Goal: Task Accomplishment & Management: Complete application form

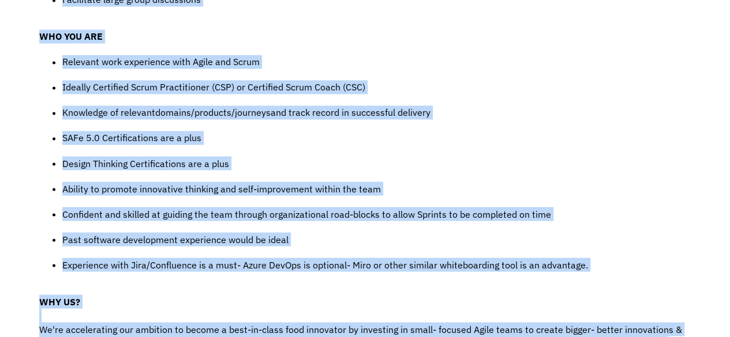
scroll to position [1028, 0]
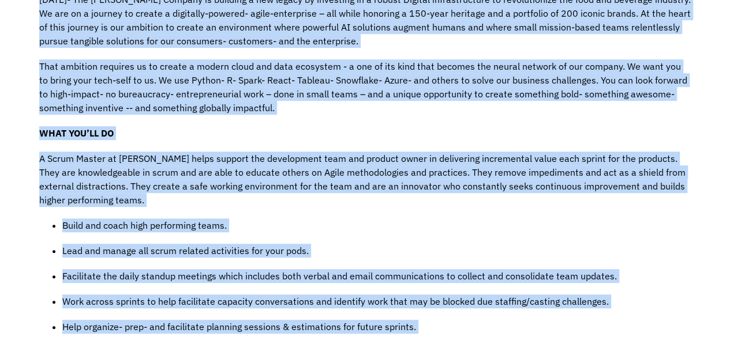
scroll to position [0, 0]
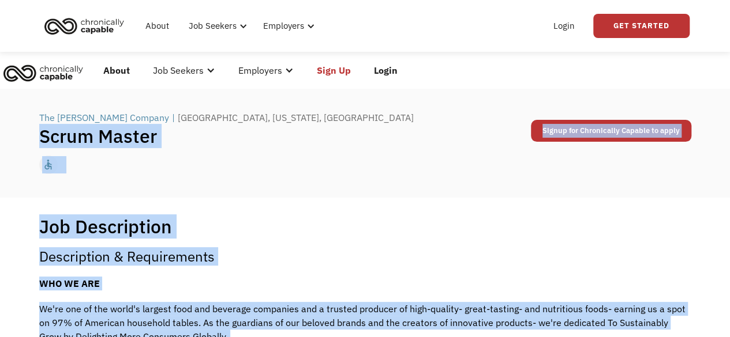
click at [618, 233] on div "Job Description Filter using keywords Search" at bounding box center [365, 226] width 652 height 23
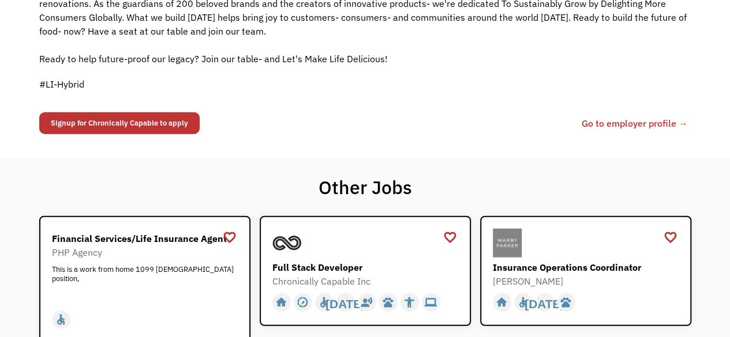
scroll to position [1264, 0]
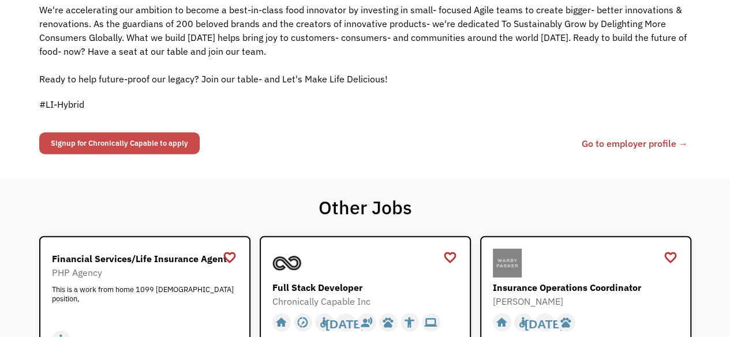
click at [159, 134] on link "Signup for Chronically Capable to apply" at bounding box center [119, 144] width 160 height 22
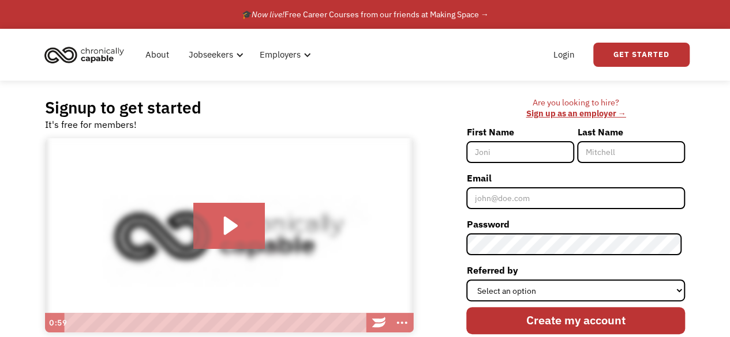
click at [553, 151] on input "First Name" at bounding box center [520, 152] width 108 height 22
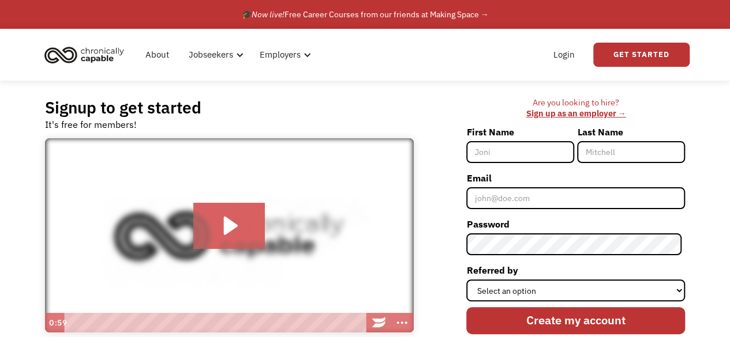
type input "Wande"
type input "Erinfolami"
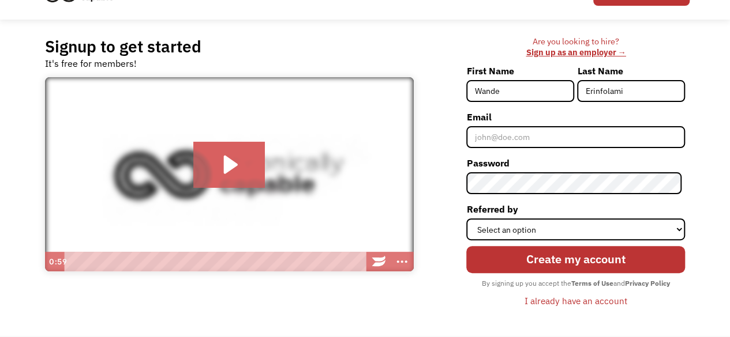
scroll to position [63, 0]
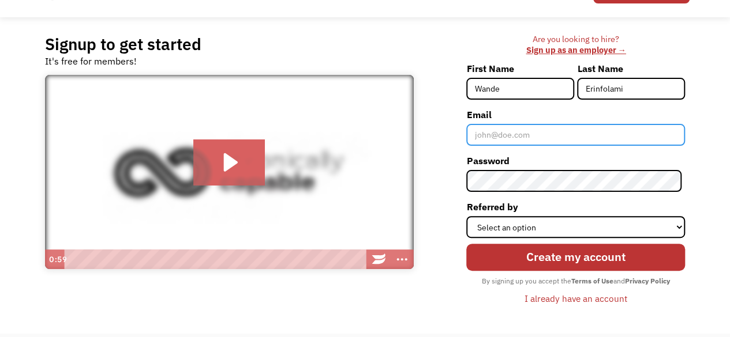
click at [585, 136] on input "Email" at bounding box center [575, 135] width 219 height 22
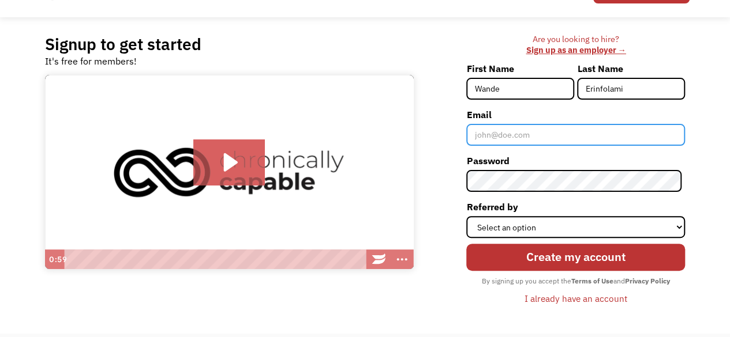
type input "[EMAIL_ADDRESS][DOMAIN_NAME]"
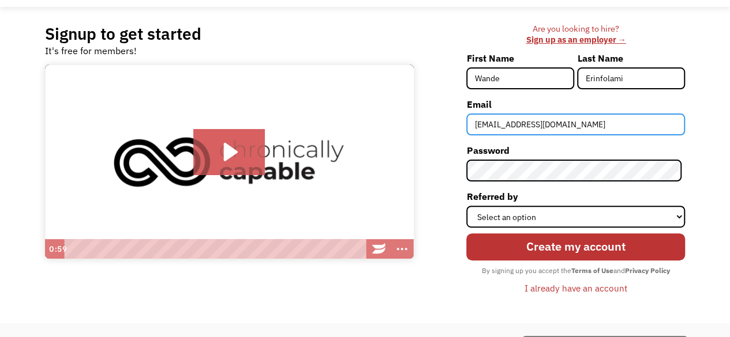
scroll to position [129, 0]
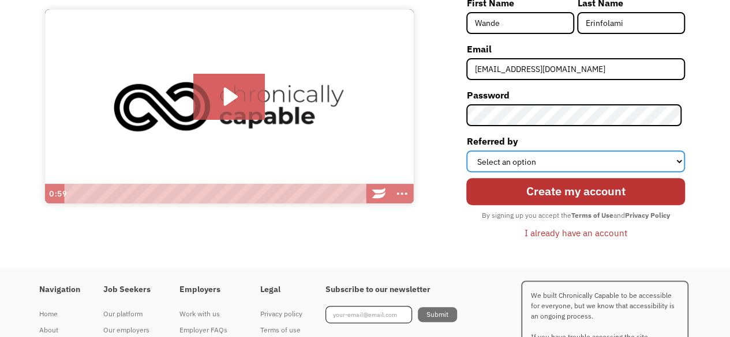
click at [581, 163] on select "Select an option Instagram Facebook Twitter Search Engine News Article Word of …" at bounding box center [575, 162] width 219 height 22
select select "Other"
click at [469, 151] on select "Select an option Instagram Facebook Twitter Search Engine News Article Word of …" at bounding box center [575, 162] width 219 height 22
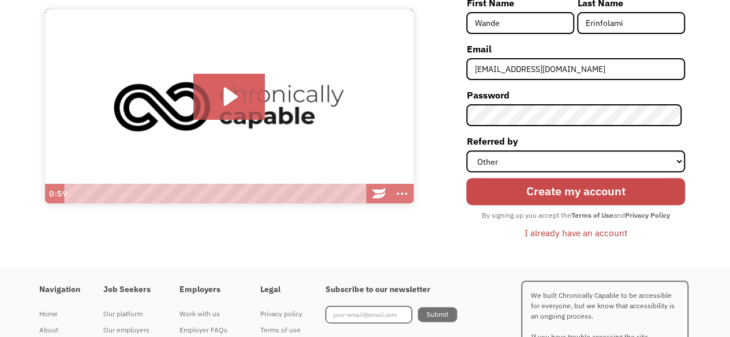
click at [548, 193] on input "Create my account" at bounding box center [575, 191] width 219 height 27
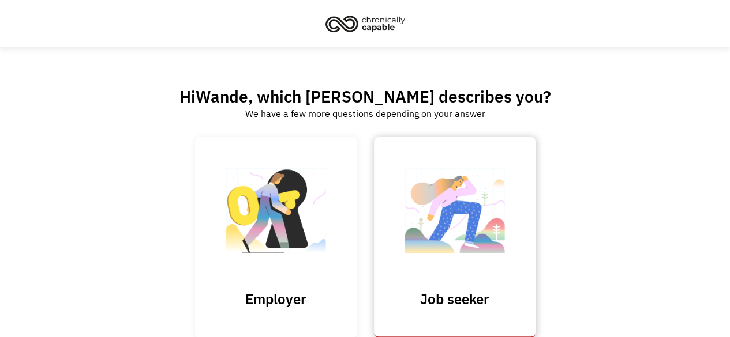
click at [437, 212] on img at bounding box center [454, 216] width 115 height 112
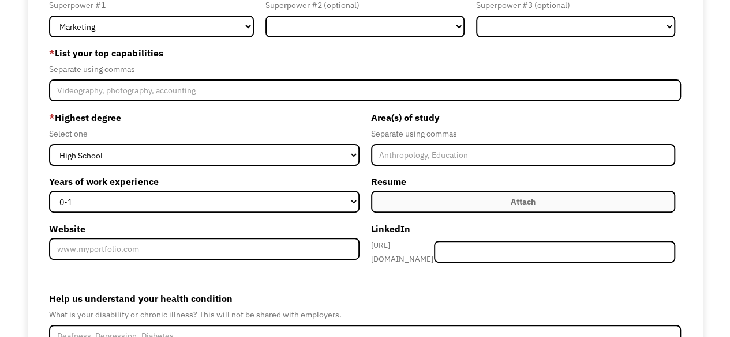
scroll to position [115, 0]
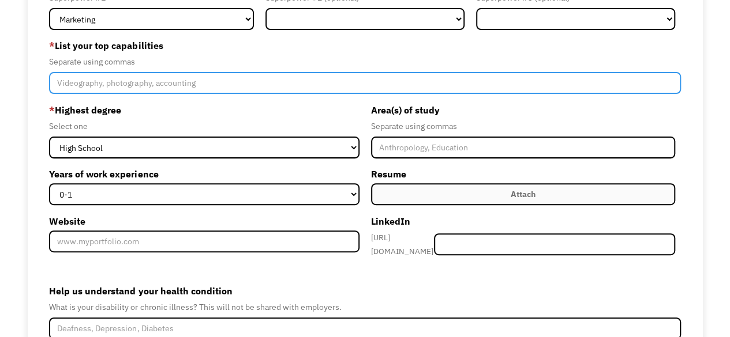
click at [337, 83] on input "Member-Create-Step1" at bounding box center [364, 83] width 631 height 22
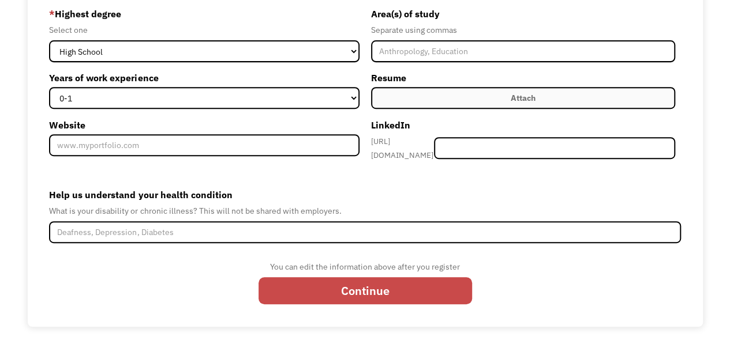
click at [388, 281] on input "Continue" at bounding box center [364, 290] width 213 height 27
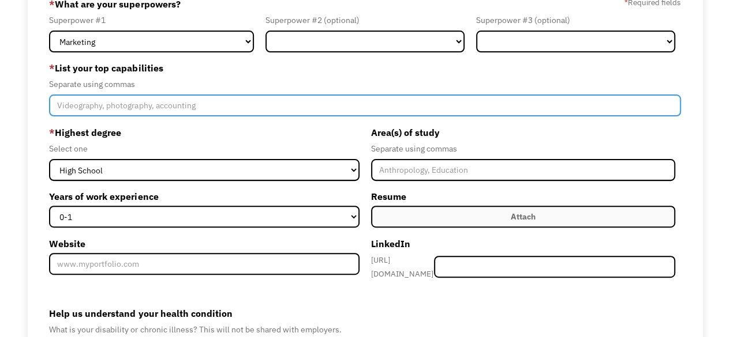
scroll to position [92, 0]
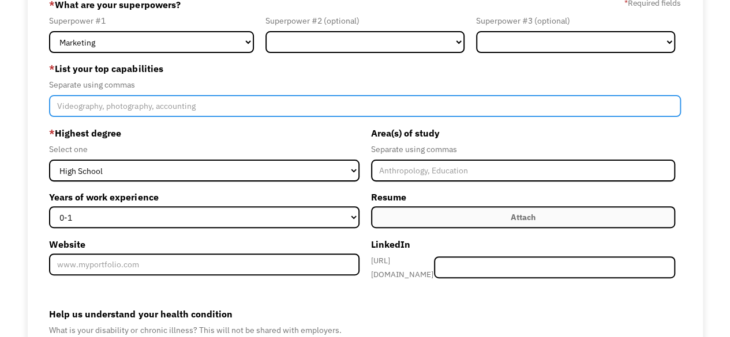
click at [301, 102] on input "Member-Create-Step1" at bounding box center [364, 106] width 631 height 22
type input "S"
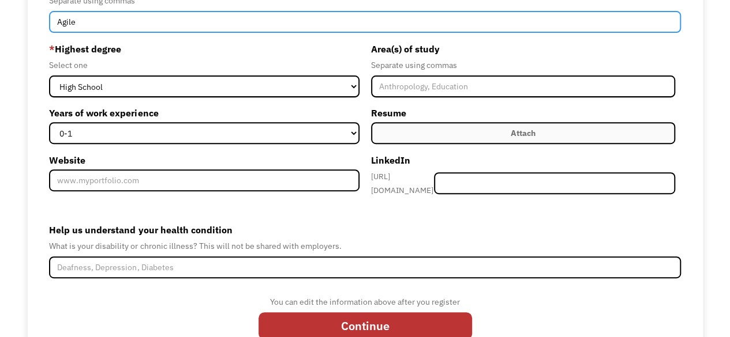
scroll to position [212, 0]
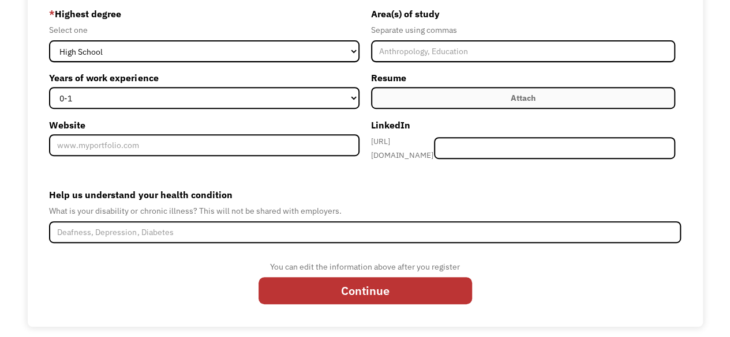
type input "Agile"
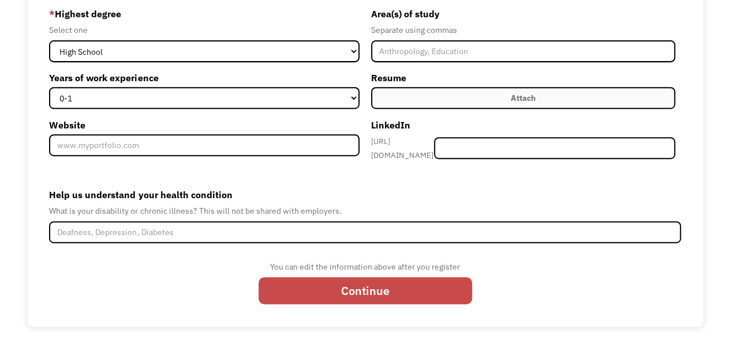
click at [442, 280] on input "Continue" at bounding box center [364, 290] width 213 height 27
type input "Please wait..."
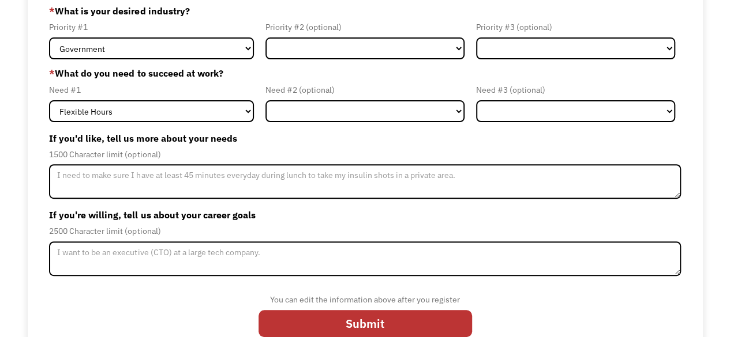
scroll to position [155, 0]
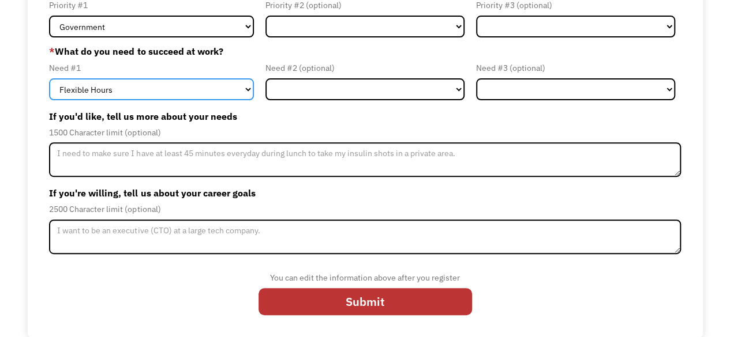
click at [209, 84] on select "Flexible Hours Remote Work Service Animal On-site Accommodations Visual Support…" at bounding box center [151, 89] width 205 height 22
select select "Remote Work"
click at [49, 78] on select "Flexible Hours Remote Work Service Animal On-site Accommodations Visual Support…" at bounding box center [151, 89] width 205 height 22
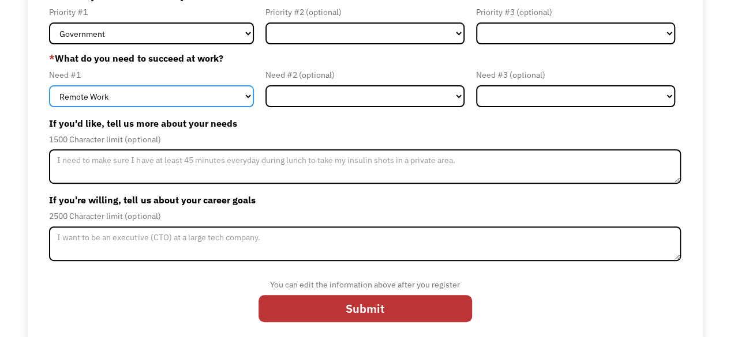
scroll to position [148, 0]
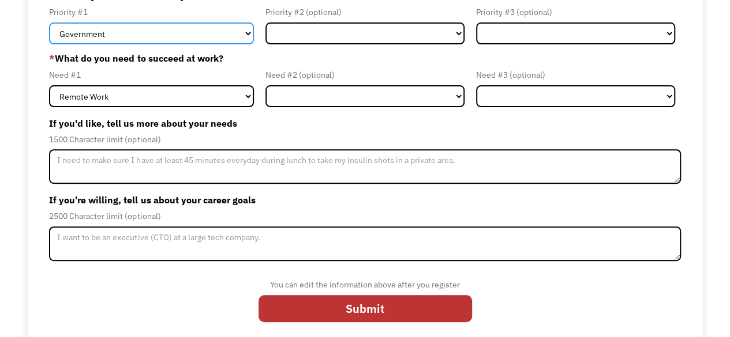
click at [202, 42] on select "Government Finance & Insurance Health & Social Care Tech & Engineering Creative…" at bounding box center [151, 33] width 205 height 22
click at [49, 22] on select "Government Finance & Insurance Health & Social Care Tech & Engineering Creative…" at bounding box center [151, 33] width 205 height 22
click at [209, 37] on select "Government Finance & Insurance Health & Social Care Tech & Engineering Creative…" at bounding box center [151, 33] width 205 height 22
click at [49, 22] on select "Government Finance & Insurance Health & Social Care Tech & Engineering Creative…" at bounding box center [151, 33] width 205 height 22
click at [197, 35] on select "Government Finance & Insurance Health & Social Care Tech & Engineering Creative…" at bounding box center [151, 33] width 205 height 22
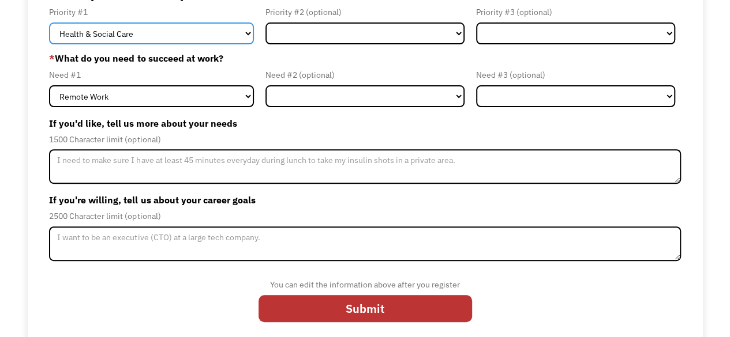
select select "Tech & Engineering"
click at [49, 22] on select "Government Finance & Insurance Health & Social Care Tech & Engineering Creative…" at bounding box center [151, 33] width 205 height 22
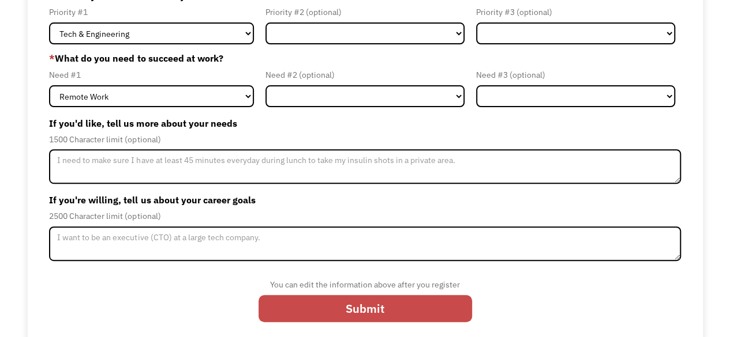
click at [407, 308] on input "Submit" at bounding box center [364, 308] width 213 height 27
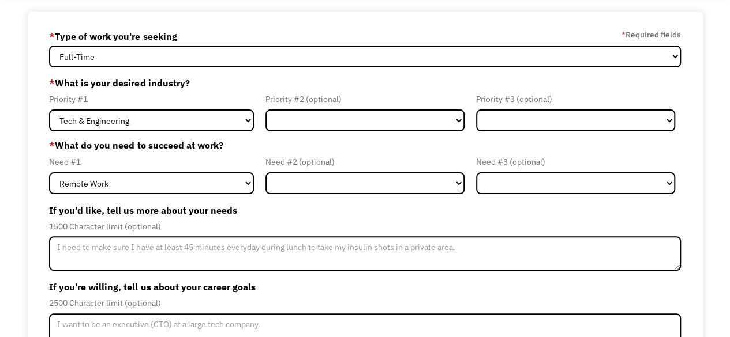
scroll to position [0, 0]
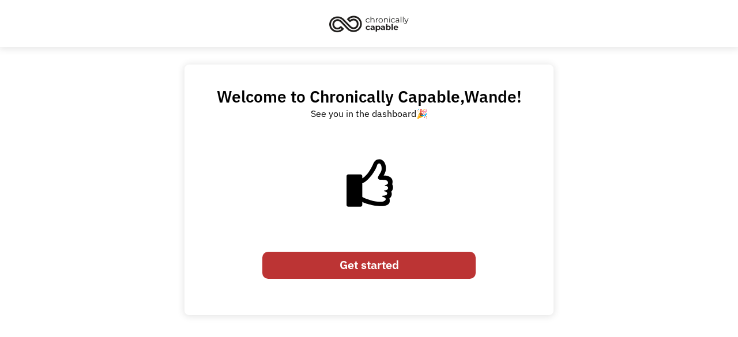
click at [407, 259] on link "Get started" at bounding box center [368, 265] width 213 height 27
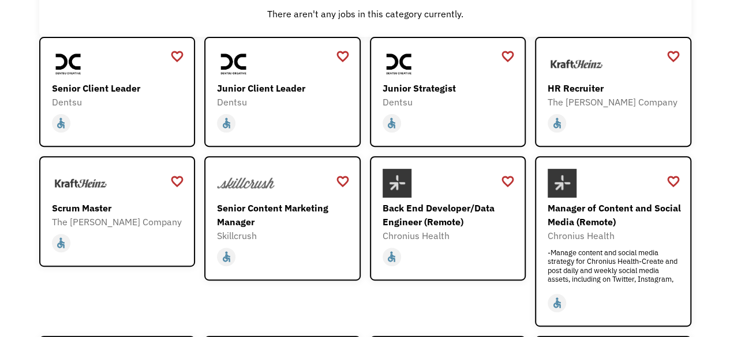
scroll to position [149, 0]
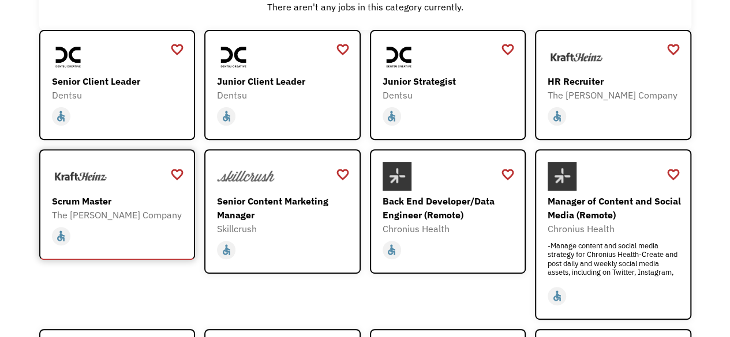
click at [148, 217] on div "The [PERSON_NAME] Company" at bounding box center [119, 215] width 134 height 14
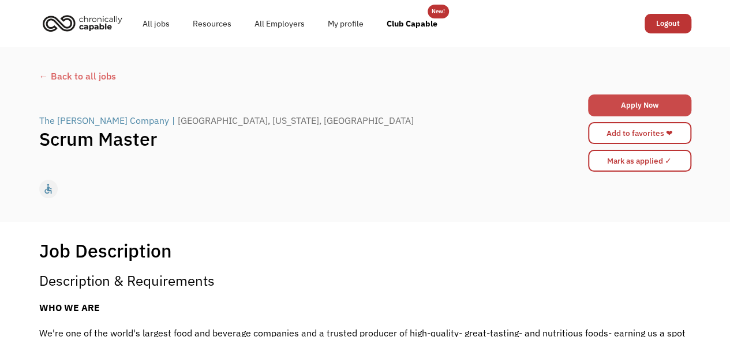
click at [646, 104] on link "Apply Now" at bounding box center [639, 106] width 103 height 22
